Goal: Transaction & Acquisition: Purchase product/service

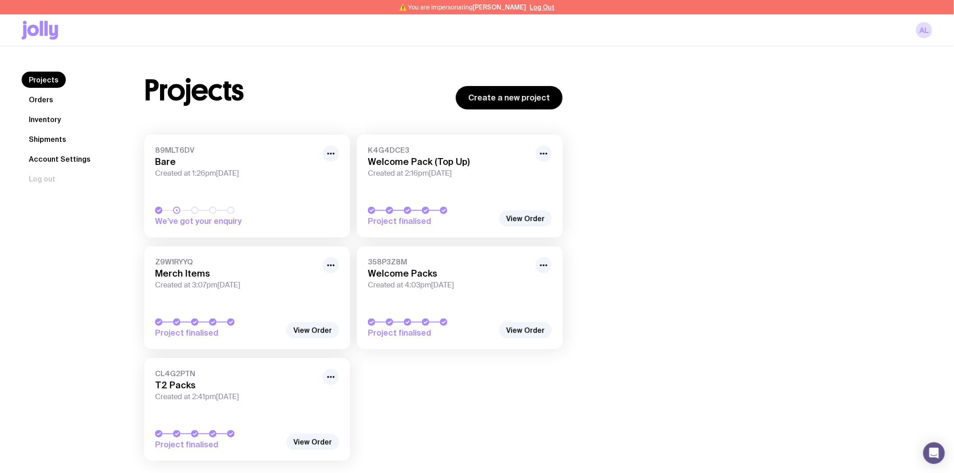
click at [38, 135] on link "Shipments" at bounding box center [48, 139] width 52 height 16
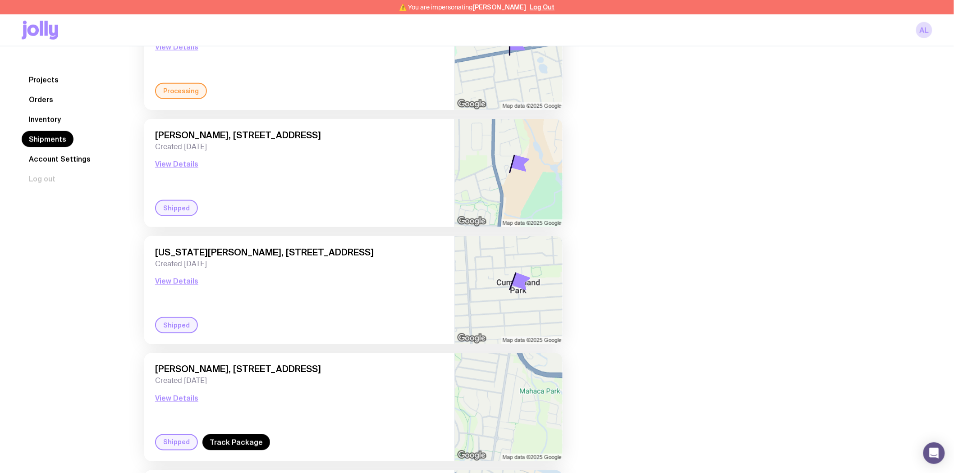
scroll to position [400, 0]
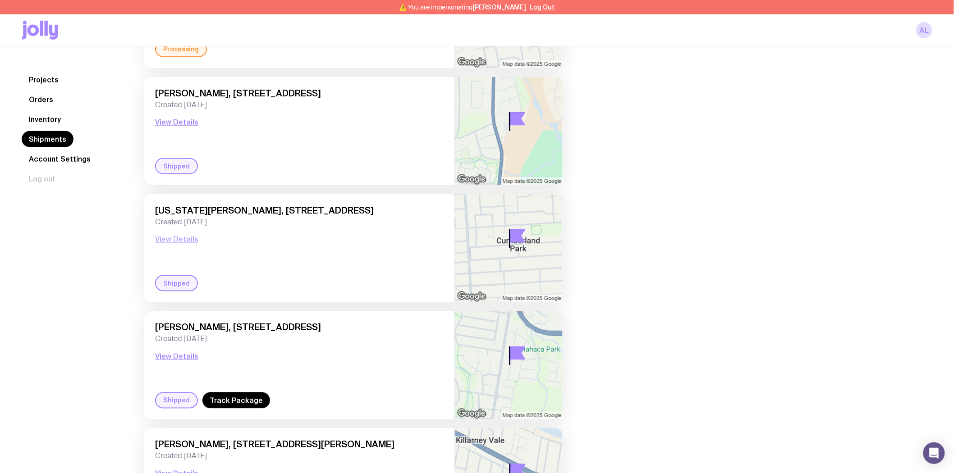
click at [184, 243] on button "View Details" at bounding box center [176, 239] width 43 height 11
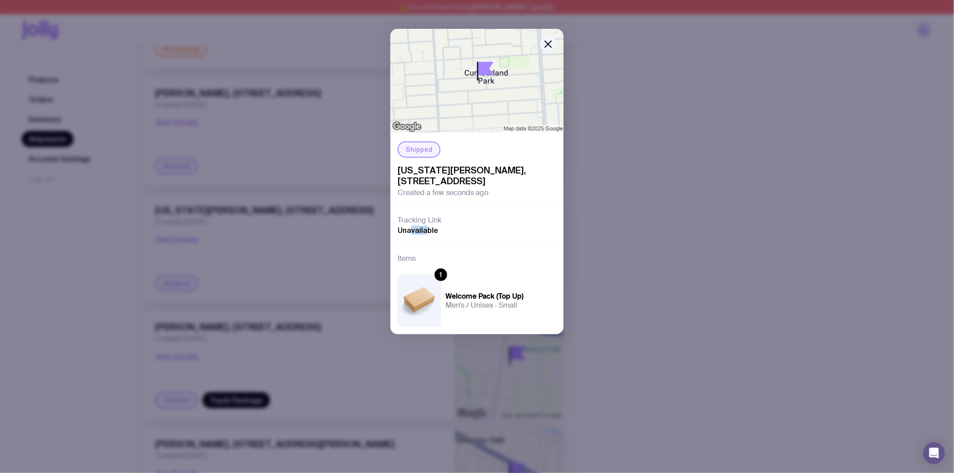
drag, startPoint x: 427, startPoint y: 246, endPoint x: 413, endPoint y: 235, distance: 18.0
click at [411, 239] on div "Tracking Link Unavailable" at bounding box center [476, 224] width 173 height 37
click at [547, 39] on icon "button" at bounding box center [548, 44] width 11 height 11
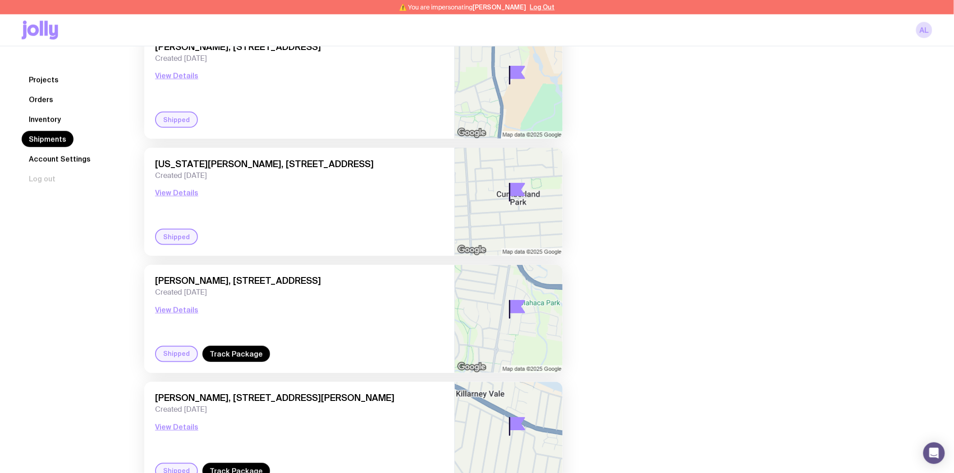
scroll to position [451, 0]
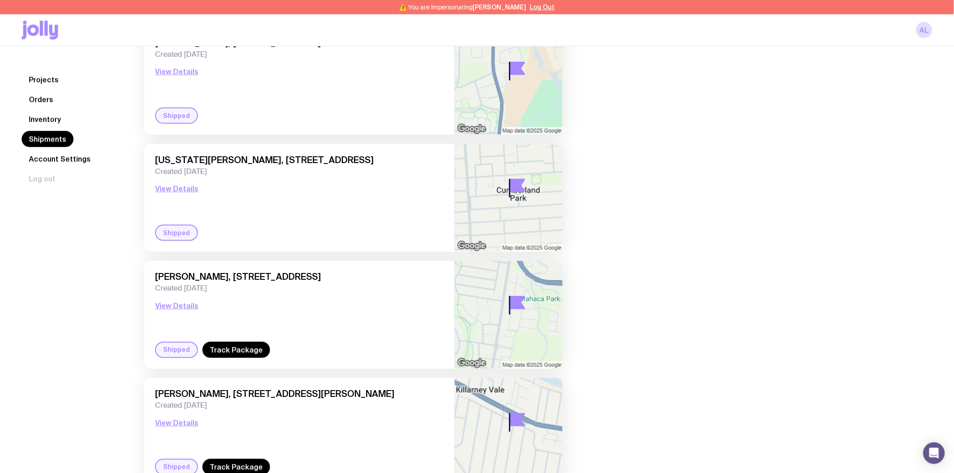
click at [338, 321] on div "[PERSON_NAME], [STREET_ADDRESS] Created [DATE] View Details" at bounding box center [299, 307] width 288 height 70
drag, startPoint x: 273, startPoint y: 203, endPoint x: 223, endPoint y: 210, distance: 50.0
click at [223, 210] on div "[US_STATE][PERSON_NAME], [STREET_ADDRESS] Created [DATE] View Details" at bounding box center [299, 190] width 288 height 70
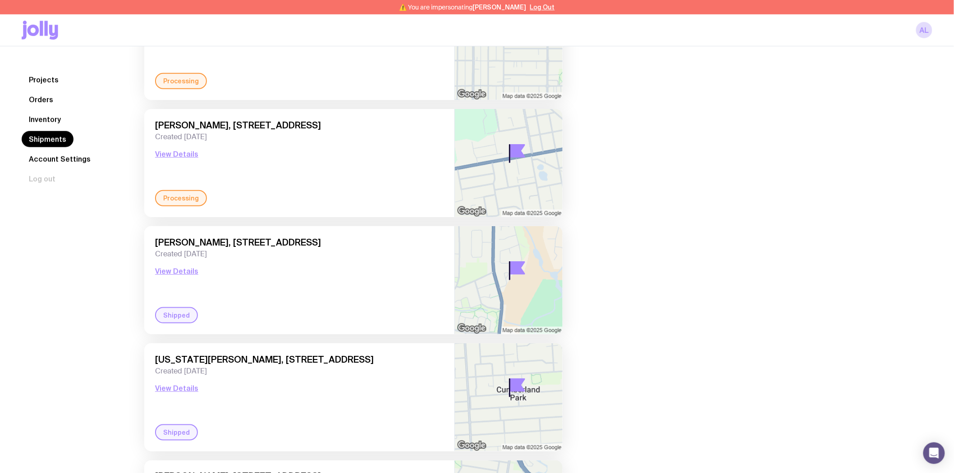
scroll to position [250, 0]
drag, startPoint x: 238, startPoint y: 270, endPoint x: 209, endPoint y: 312, distance: 51.1
click at [209, 312] on div "[PERSON_NAME], [STREET_ADDRESS] Created [DATE] View Details Shipped" at bounding box center [299, 281] width 310 height 108
click at [215, 310] on div "Shipped" at bounding box center [299, 316] width 288 height 16
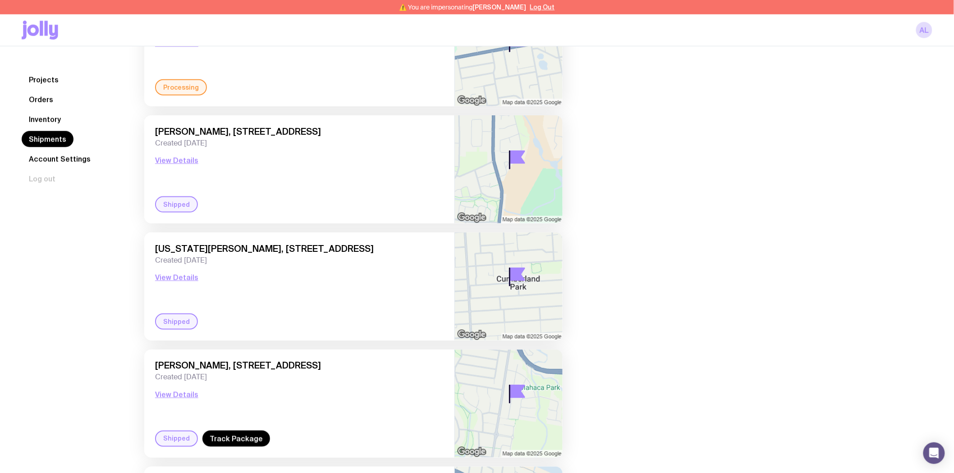
scroll to position [400, 0]
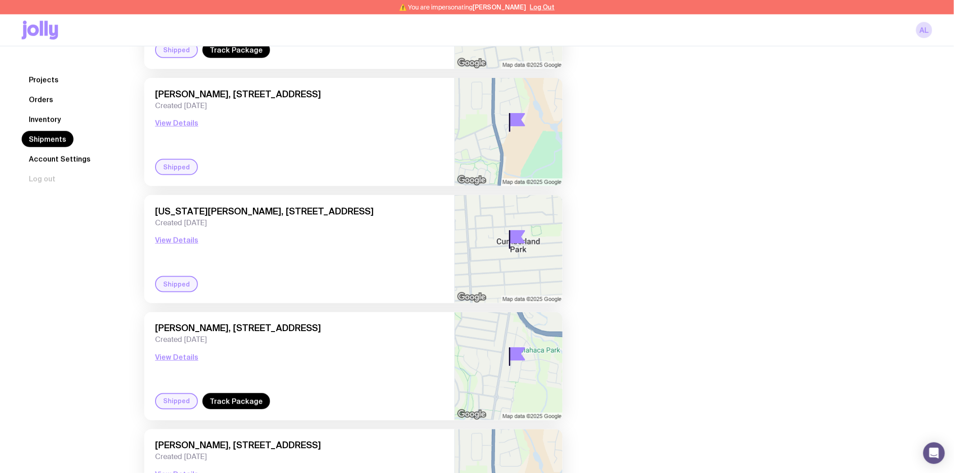
scroll to position [400, 0]
click at [184, 277] on div "Shipped" at bounding box center [176, 283] width 43 height 16
click at [181, 290] on div "Shipped" at bounding box center [176, 283] width 43 height 16
click at [282, 264] on div "[US_STATE][PERSON_NAME], [STREET_ADDRESS] Created [DATE] View Details" at bounding box center [299, 240] width 288 height 70
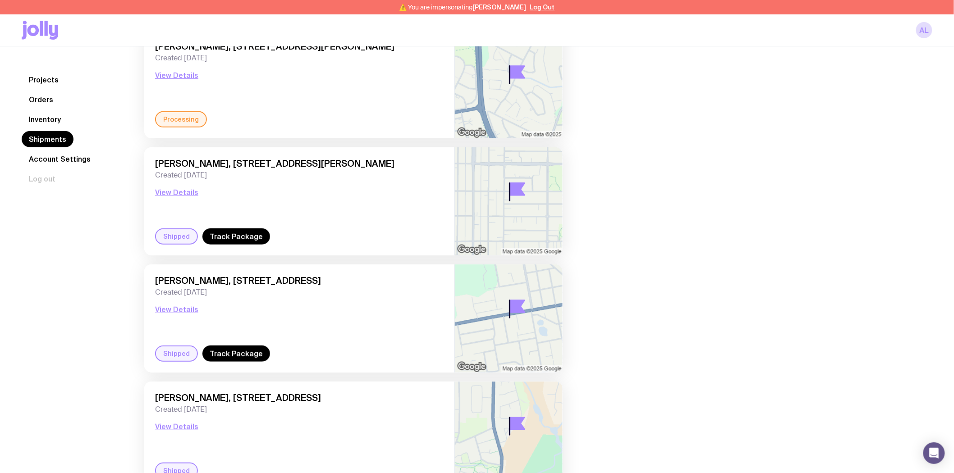
scroll to position [300, 0]
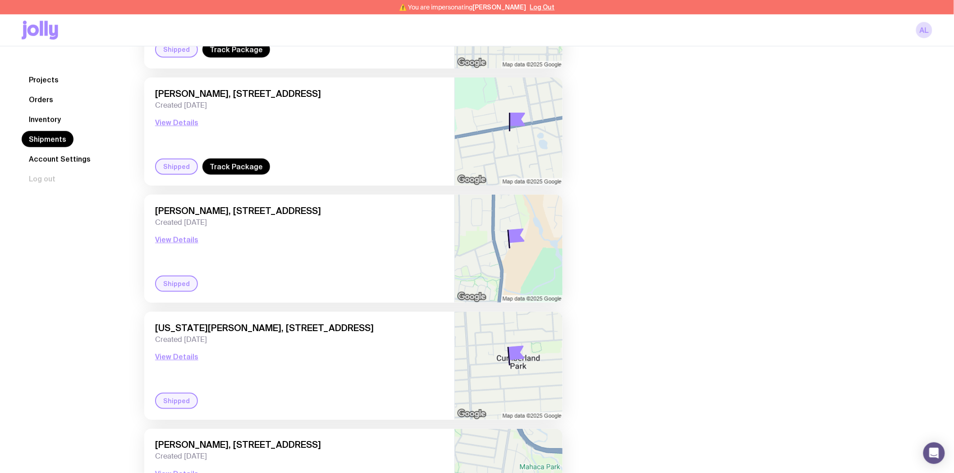
scroll to position [300, 0]
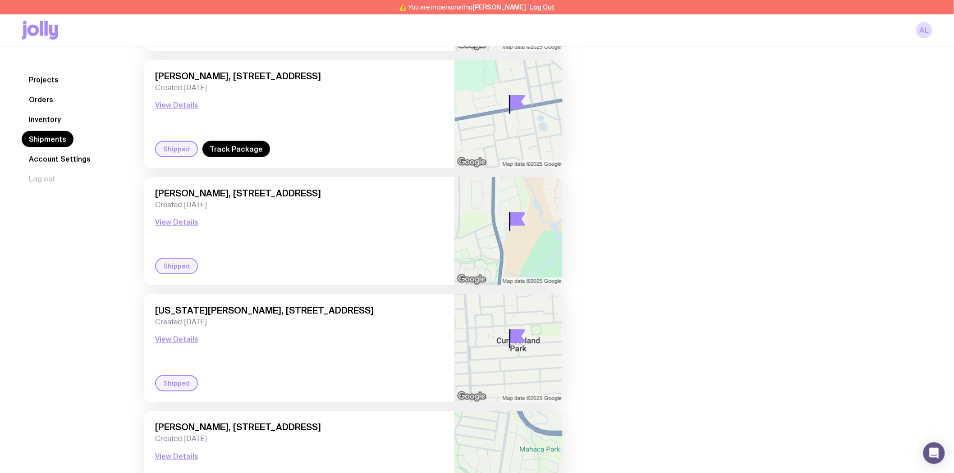
click at [177, 262] on div "Shipped" at bounding box center [176, 266] width 43 height 16
click at [287, 227] on div "Sharon Kelly, 23 Sunridge Close, Caversham 6055 WA, Australia Created 12 days a…" at bounding box center [299, 223] width 288 height 70
drag, startPoint x: 350, startPoint y: 360, endPoint x: 360, endPoint y: 374, distance: 17.3
click at [360, 374] on div "Georgia Seymour-Smith, 60 Cumberland Avenue, Cumberland Park 5041 SA, Australia…" at bounding box center [299, 340] width 288 height 70
drag, startPoint x: 350, startPoint y: 327, endPoint x: 318, endPoint y: 238, distance: 95.0
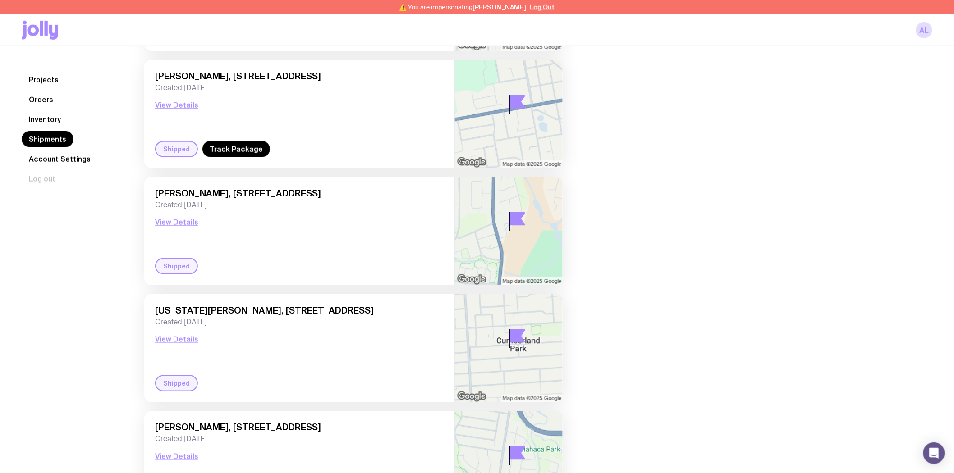
click at [310, 197] on span "[PERSON_NAME], [STREET_ADDRESS]" at bounding box center [299, 193] width 288 height 11
drag, startPoint x: 310, startPoint y: 196, endPoint x: 354, endPoint y: 223, distance: 51.8
click at [349, 221] on div "Sharon Kelly, 23 Sunridge Close, Caversham 6055 WA, Australia Created 12 days a…" at bounding box center [299, 223] width 288 height 70
click at [358, 224] on div "Sharon Kelly, 23 Sunridge Close, Caversham 6055 WA, Australia Created 12 days a…" at bounding box center [299, 223] width 288 height 70
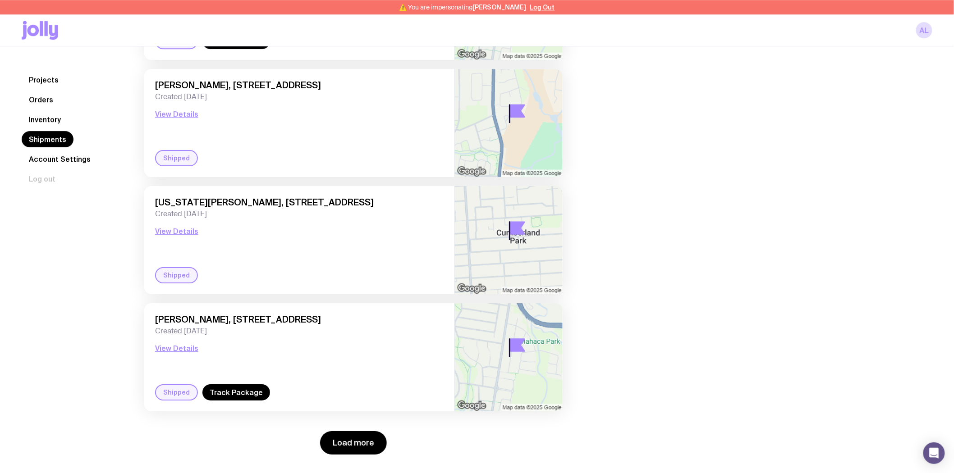
scroll to position [1118, 0]
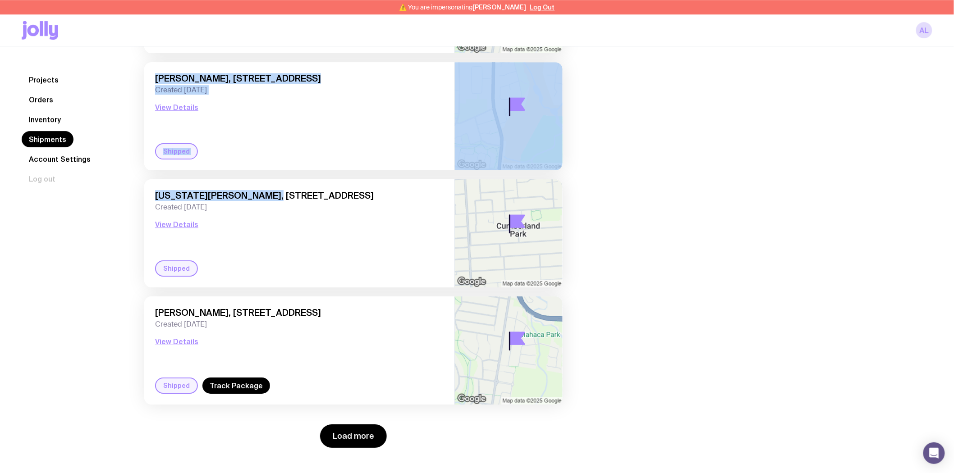
drag, startPoint x: 268, startPoint y: 197, endPoint x: 155, endPoint y: 79, distance: 163.5
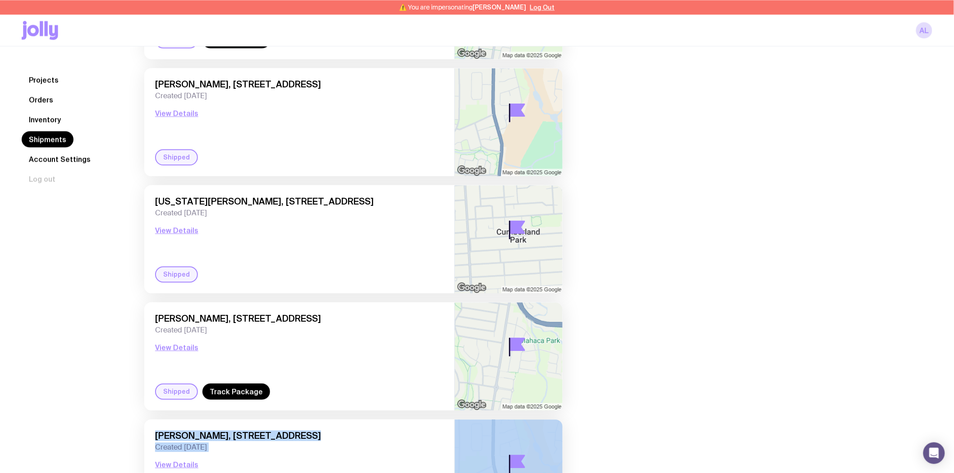
scroll to position [718, 0]
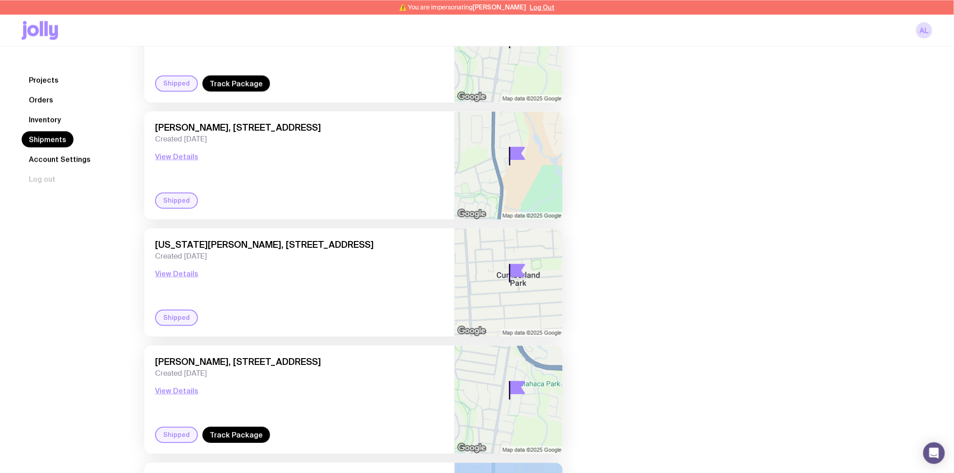
drag, startPoint x: 401, startPoint y: 247, endPoint x: 158, endPoint y: 127, distance: 270.9
click at [158, 127] on div "Natasha Burford, 21 Henryk Drive, Hillbank 5112 SA, Australia Created 4 days ag…" at bounding box center [353, 128] width 418 height 1441
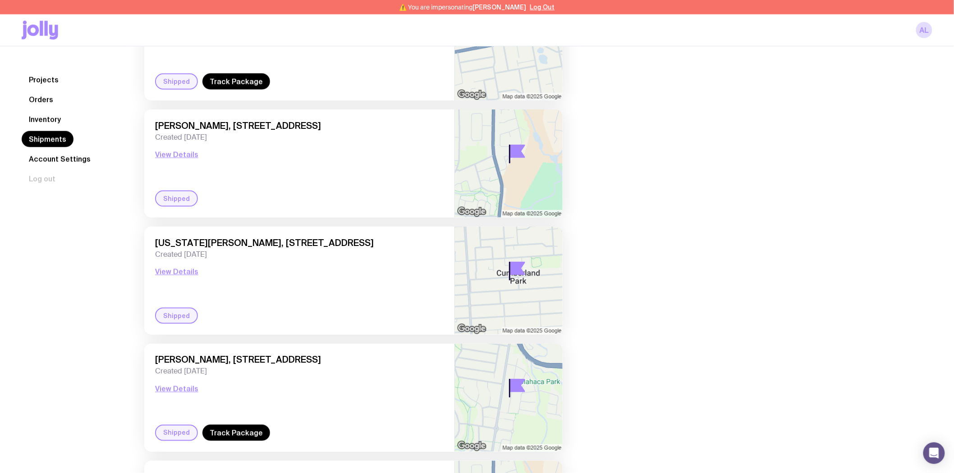
scroll to position [367, 0]
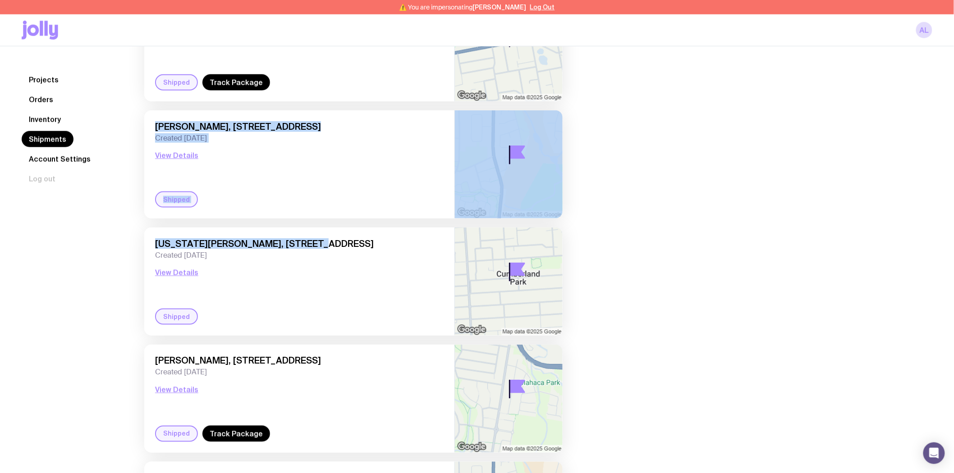
drag, startPoint x: 313, startPoint y: 242, endPoint x: 155, endPoint y: 122, distance: 198.9
click at [155, 122] on div "Natasha Burford, 21 Henryk Drive, Hillbank 5112 SA, Australia Created 4 days ag…" at bounding box center [353, 479] width 418 height 1441
click at [767, 174] on div "Shipments Natasha Burford, 21 Henryk Drive, Hillbank 5112 SA, Australia Created…" at bounding box center [528, 452] width 810 height 1495
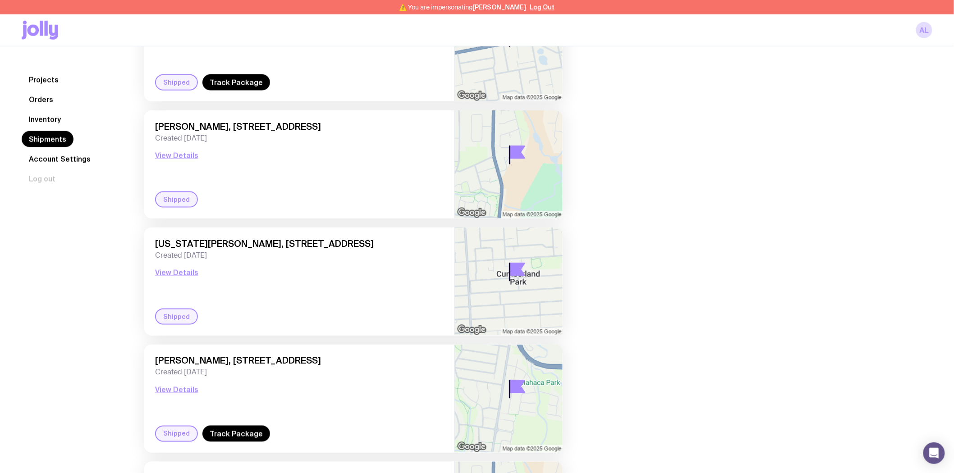
click at [738, 205] on div "Shipments Natasha Burford, 21 Henryk Drive, Hillbank 5112 SA, Australia Created…" at bounding box center [528, 452] width 810 height 1495
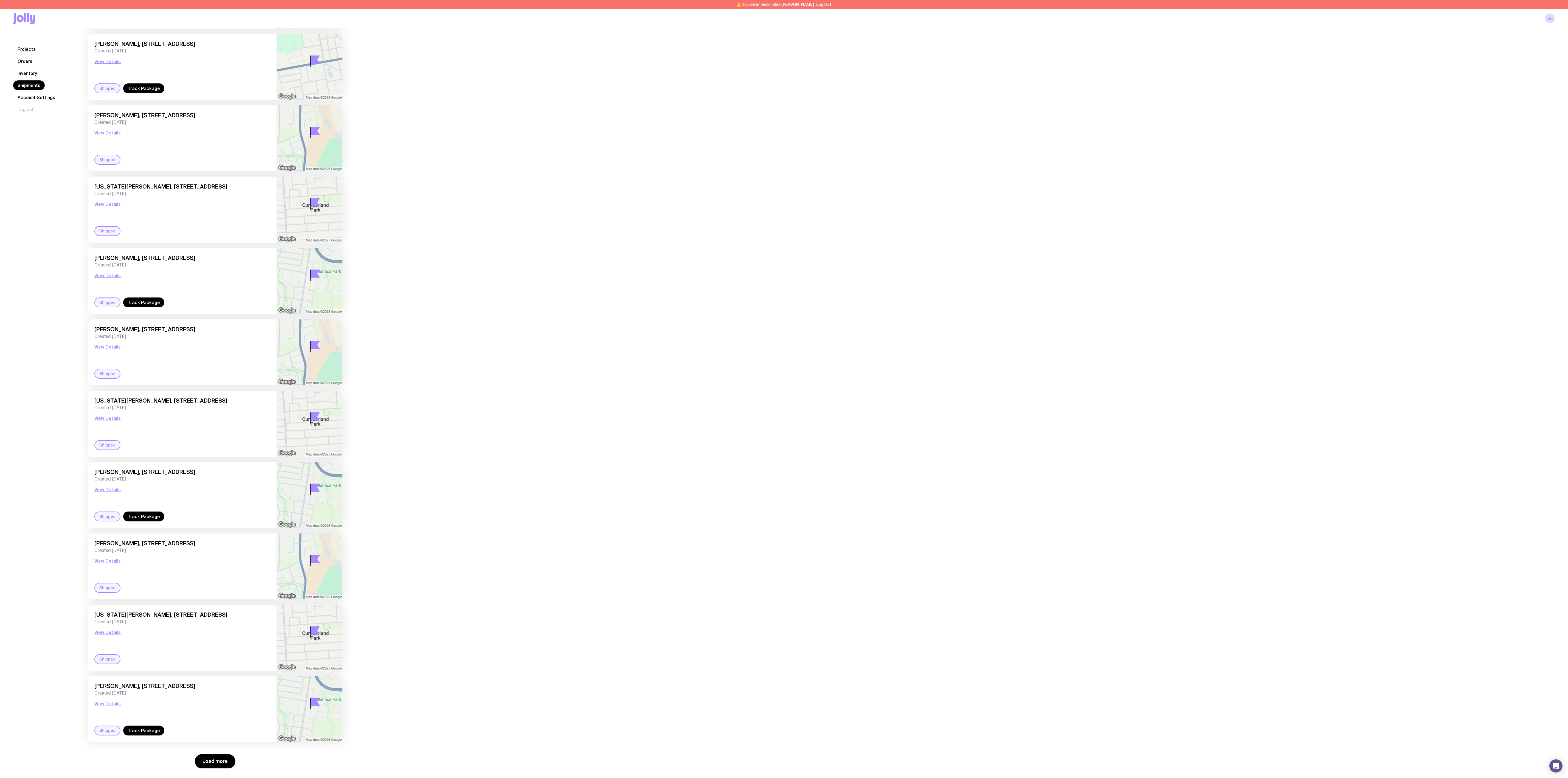
scroll to position [191, 0]
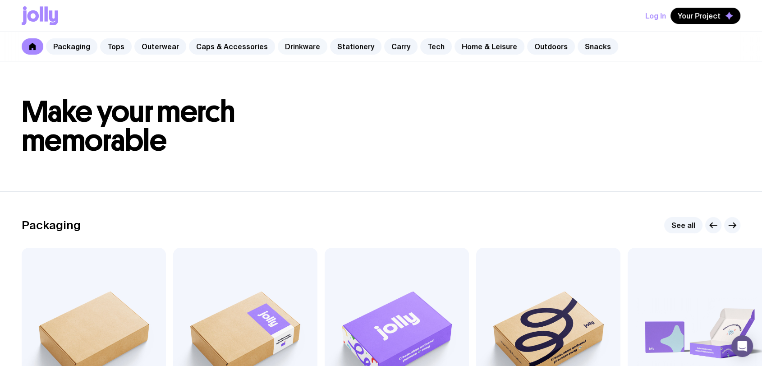
click at [296, 45] on link "Drinkware" at bounding box center [303, 46] width 50 height 16
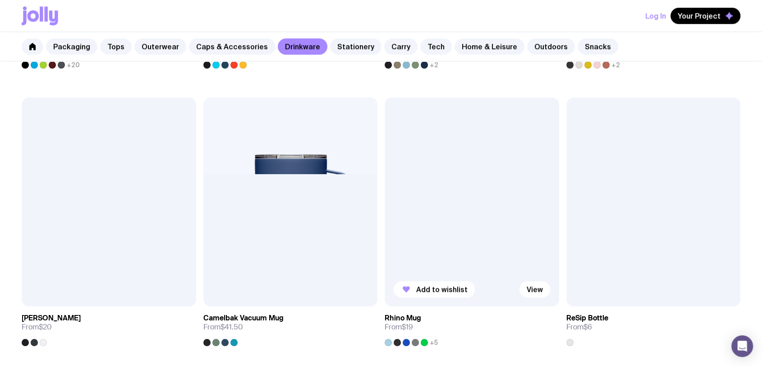
scroll to position [701, 0]
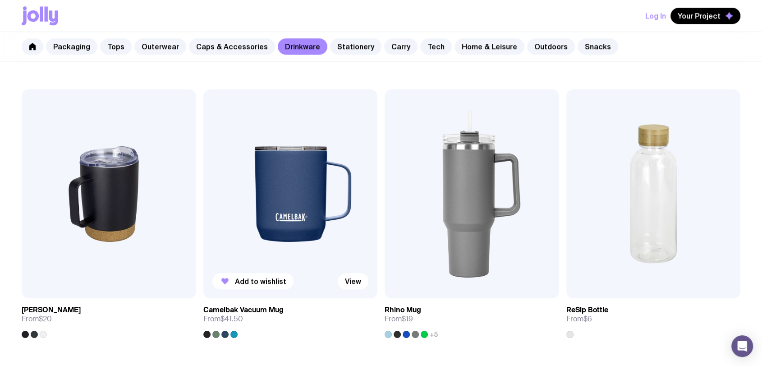
click at [307, 164] on img at bounding box center [290, 193] width 174 height 209
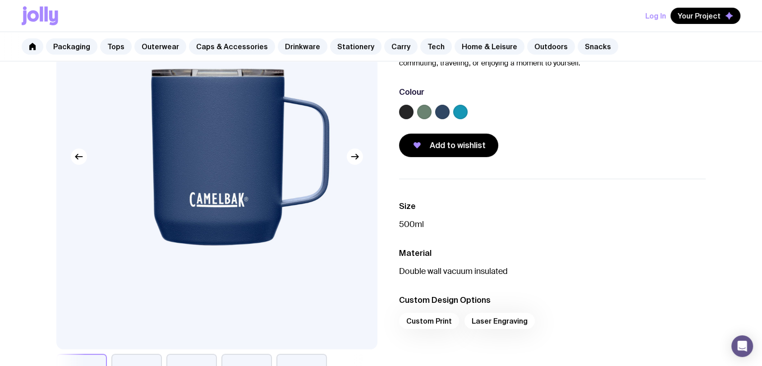
scroll to position [100, 0]
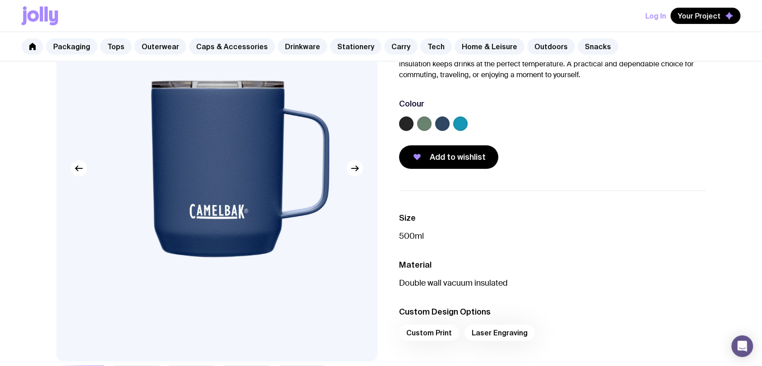
click at [408, 127] on label at bounding box center [406, 123] width 14 height 14
click at [0, 0] on input "radio" at bounding box center [0, 0] width 0 height 0
